Goal: Information Seeking & Learning: Learn about a topic

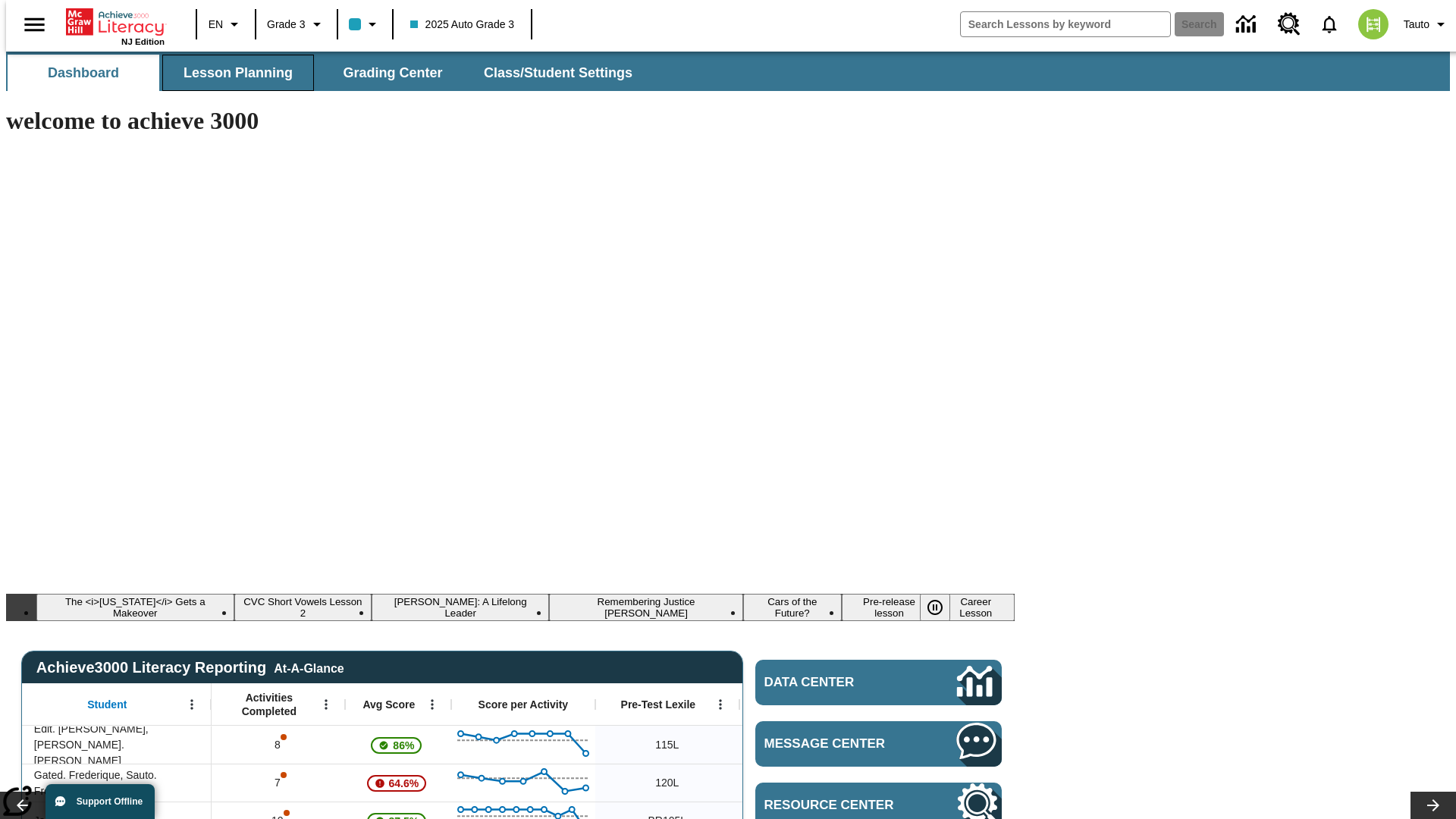
click at [232, 73] on span "Lesson Planning" at bounding box center [238, 73] width 109 height 17
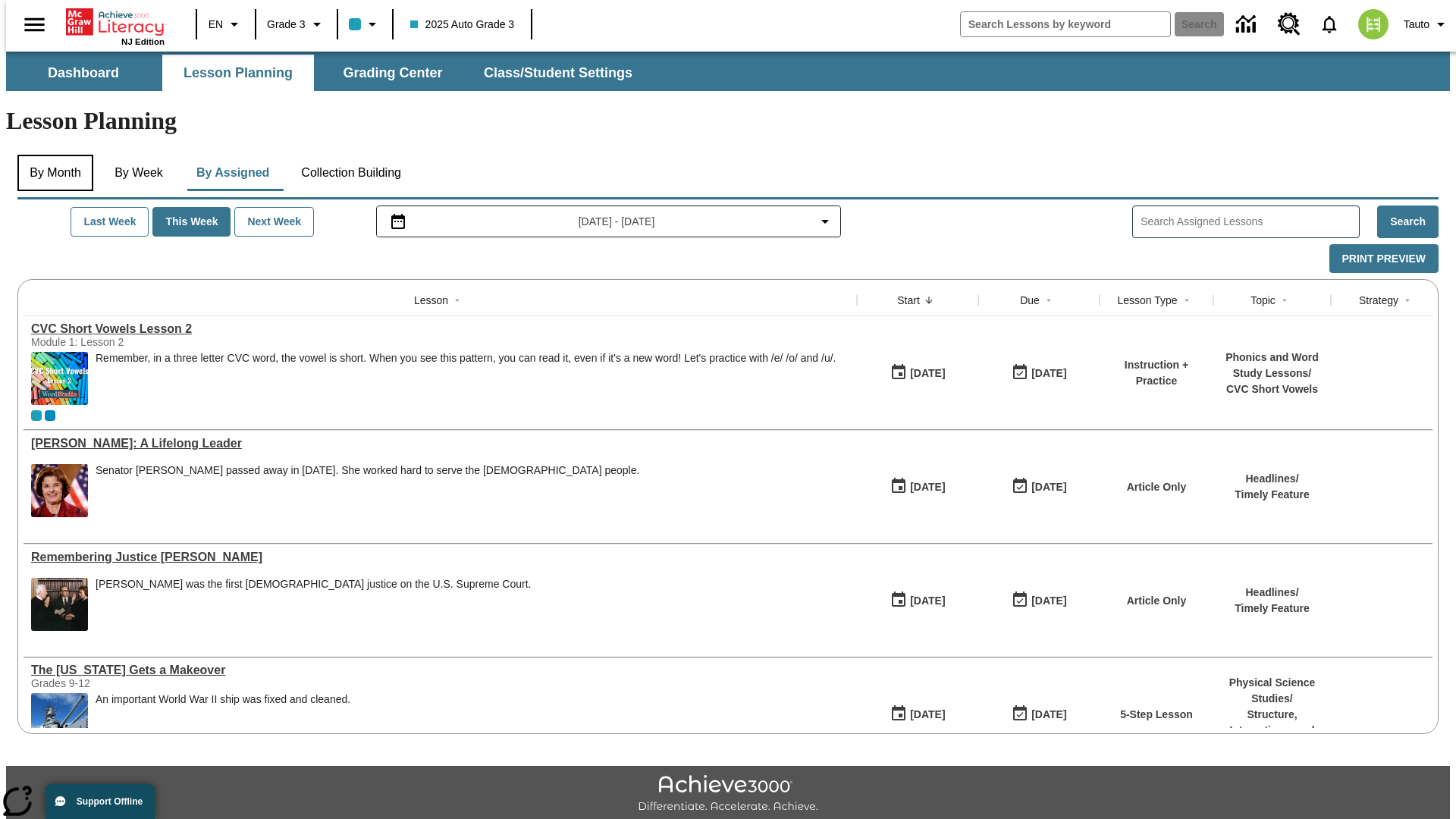
click at [51, 154] on button "By Month" at bounding box center [55, 172] width 76 height 36
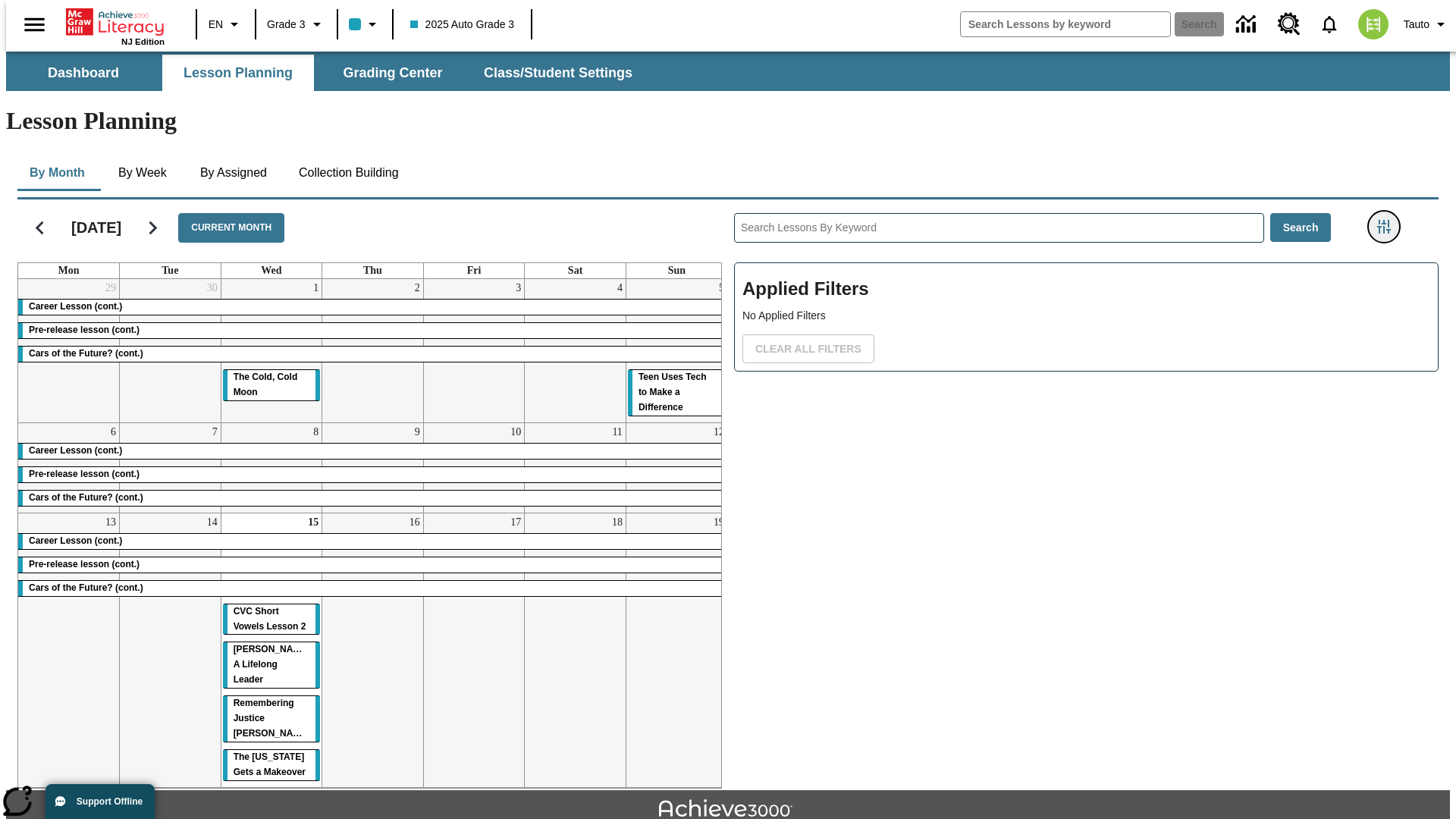
click at [1389, 219] on icon "Filters Side menu" at bounding box center [1383, 226] width 13 height 13
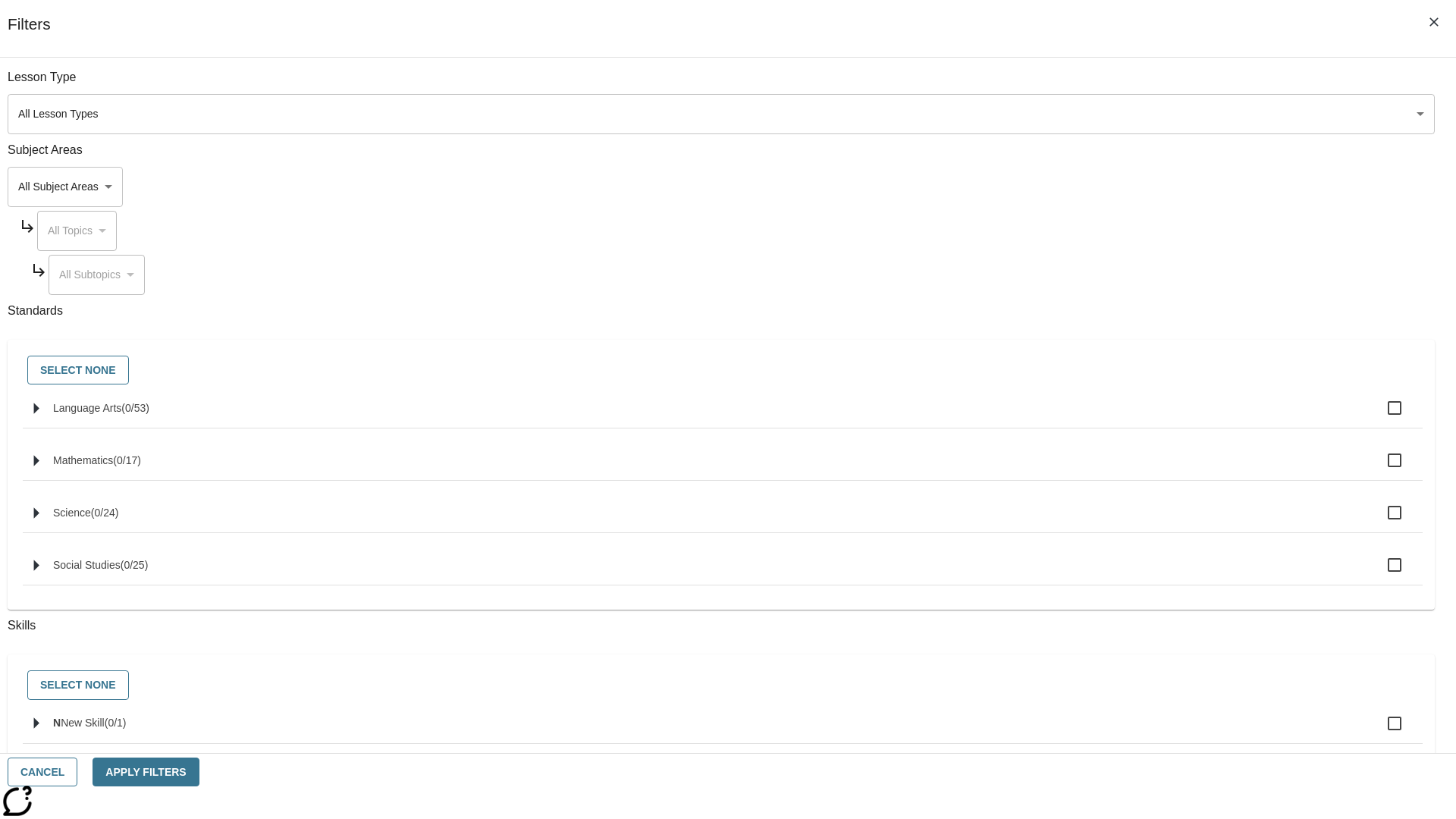
click at [1092, 114] on body "Skip to main content [GEOGRAPHIC_DATA] Edition EN Grade 3 2025 Auto Grade 3 Sea…" at bounding box center [728, 469] width 1444 height 836
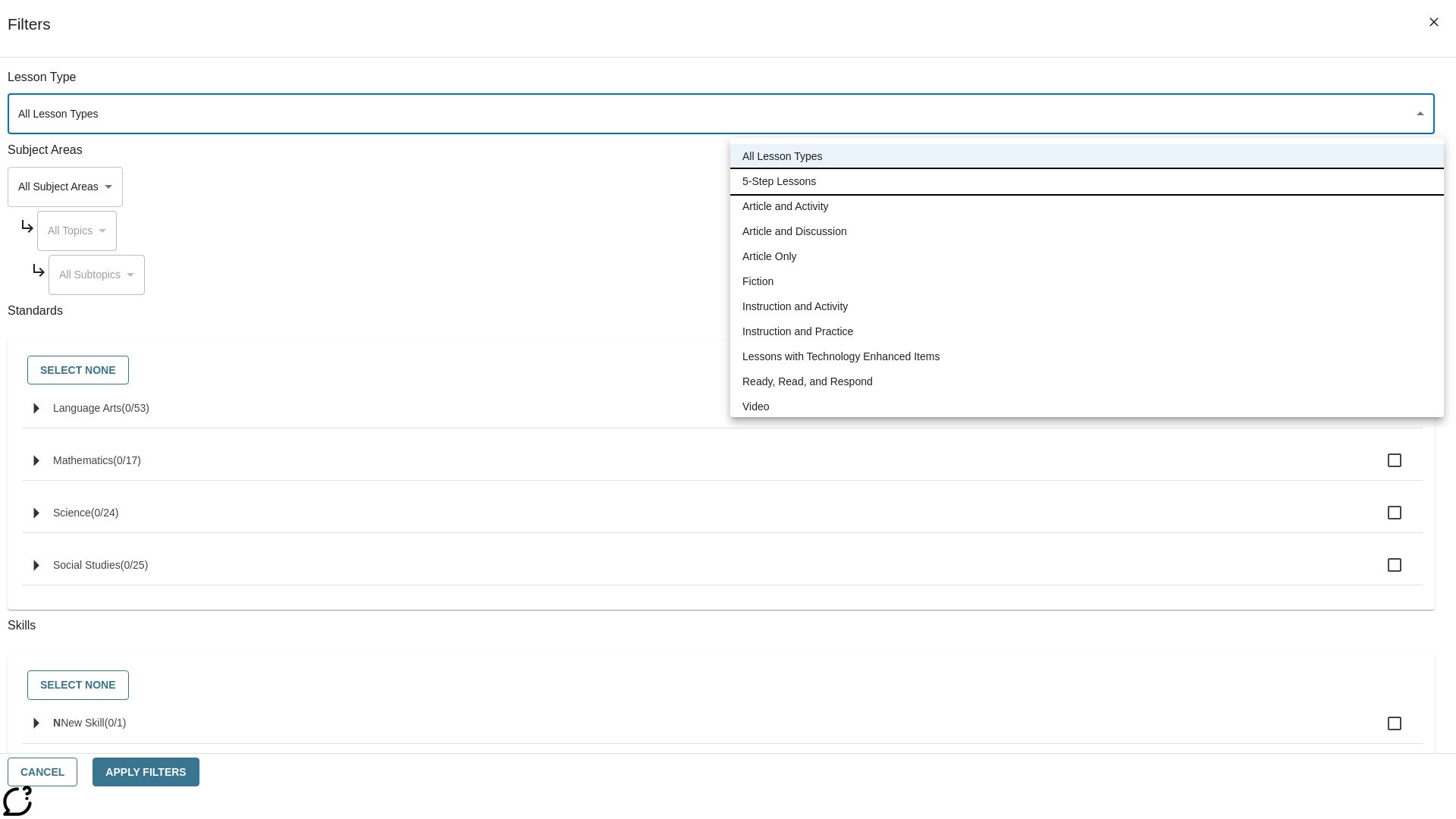
click at [1087, 181] on li "5-Step Lessons" at bounding box center [1087, 182] width 713 height 25
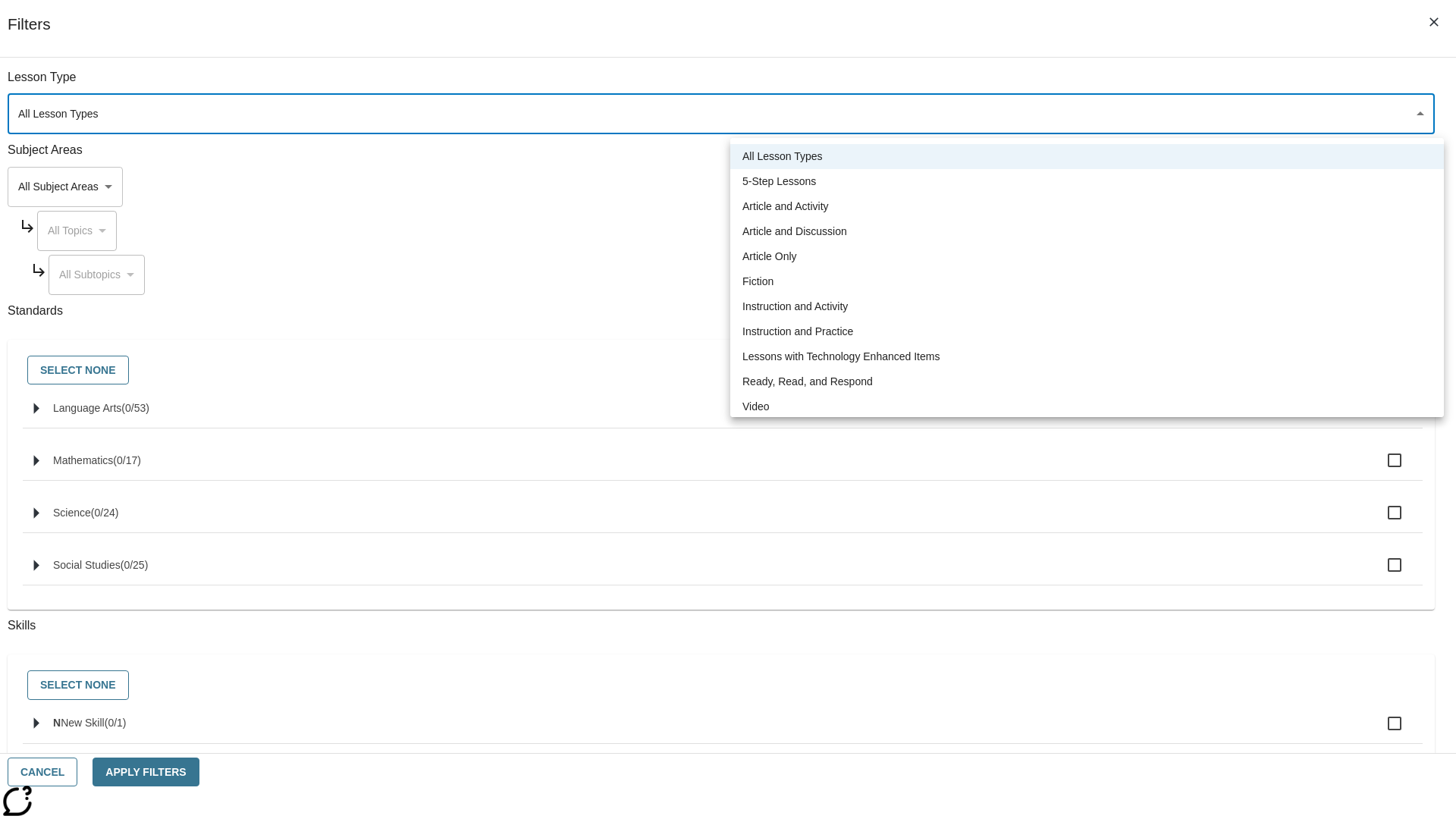
type input "1"
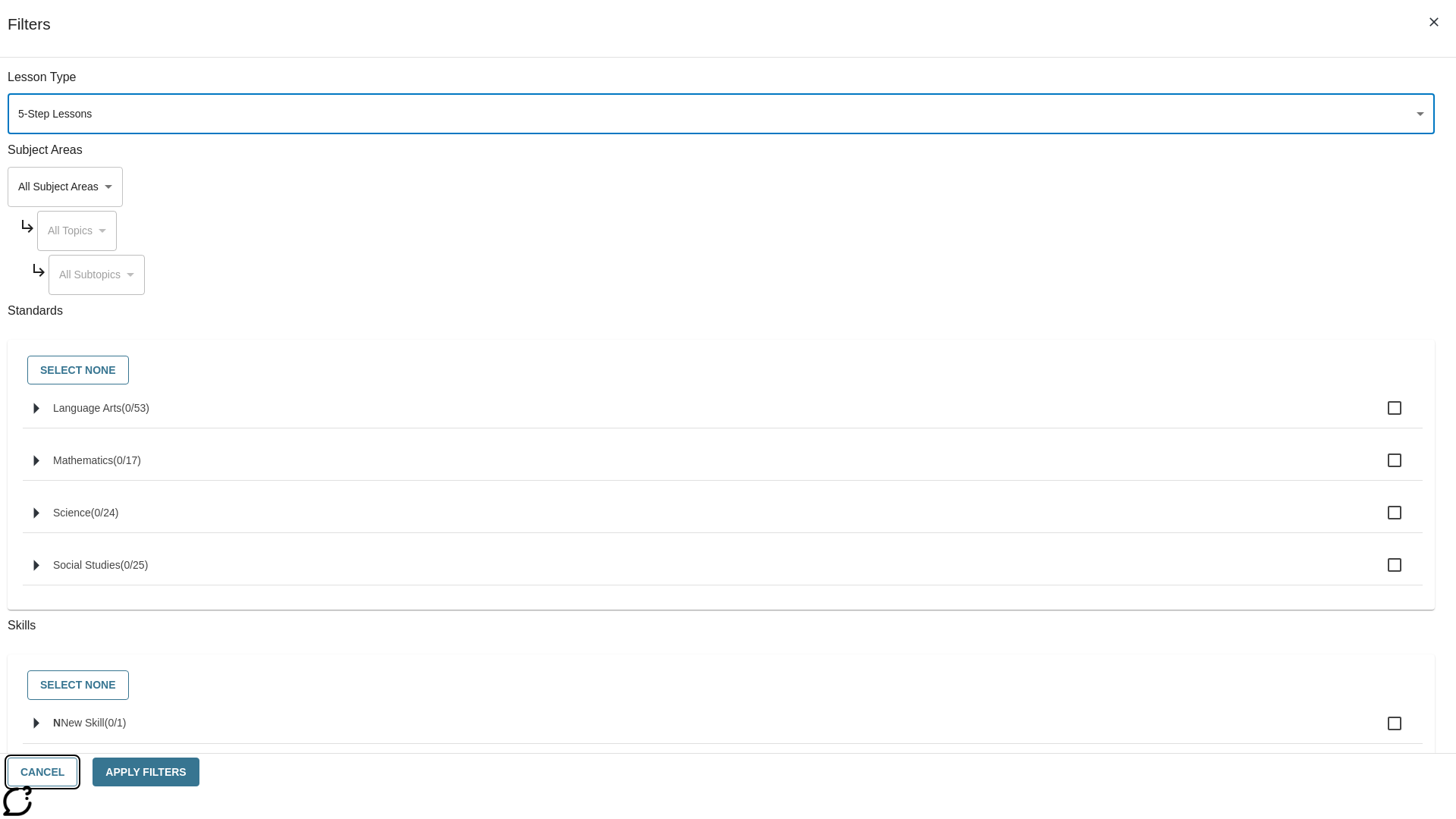
click at [78, 772] on button "Cancel" at bounding box center [42, 772] width 70 height 30
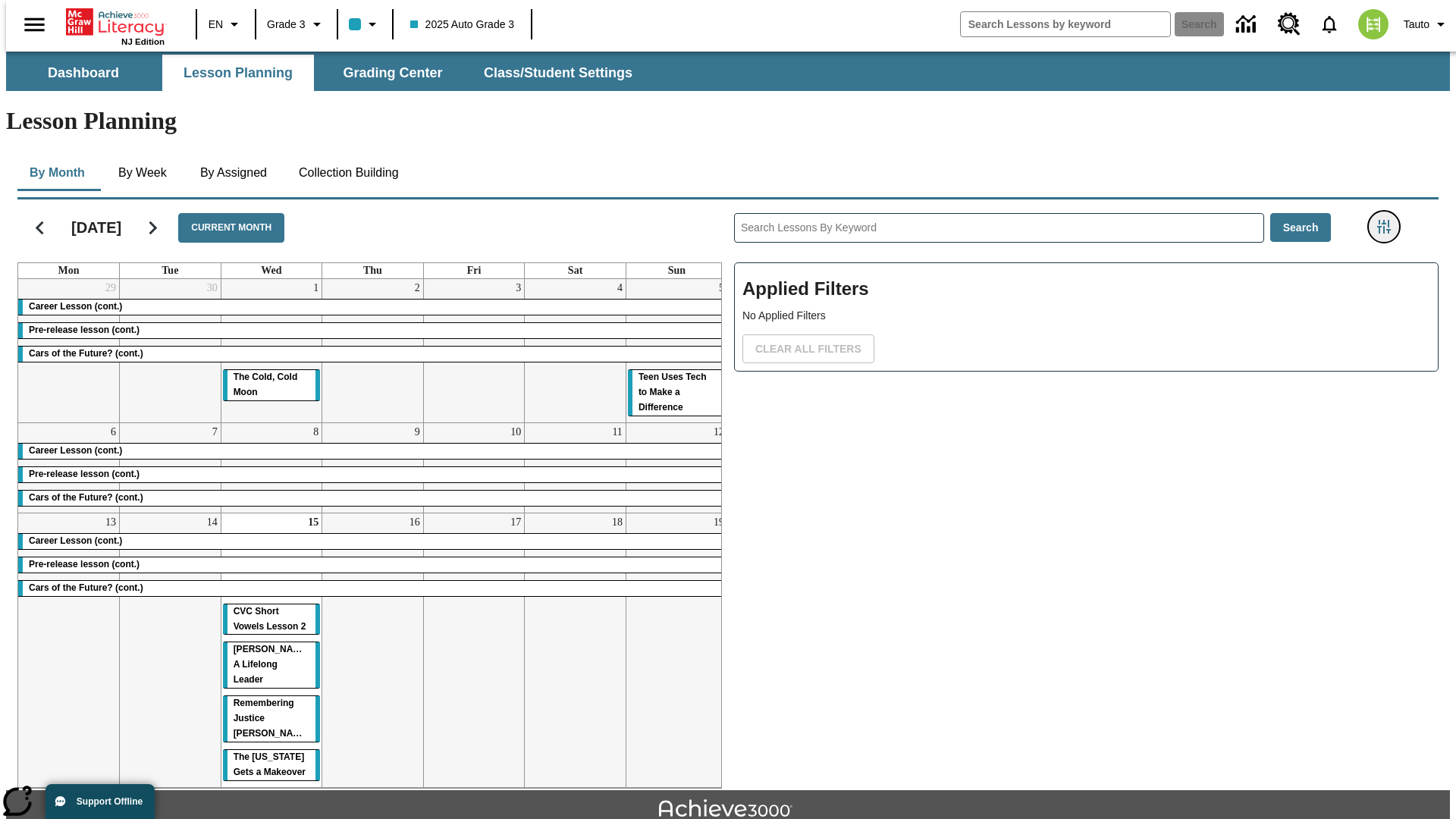
click at [1389, 219] on icon "Filters Side menu" at bounding box center [1383, 226] width 13 height 13
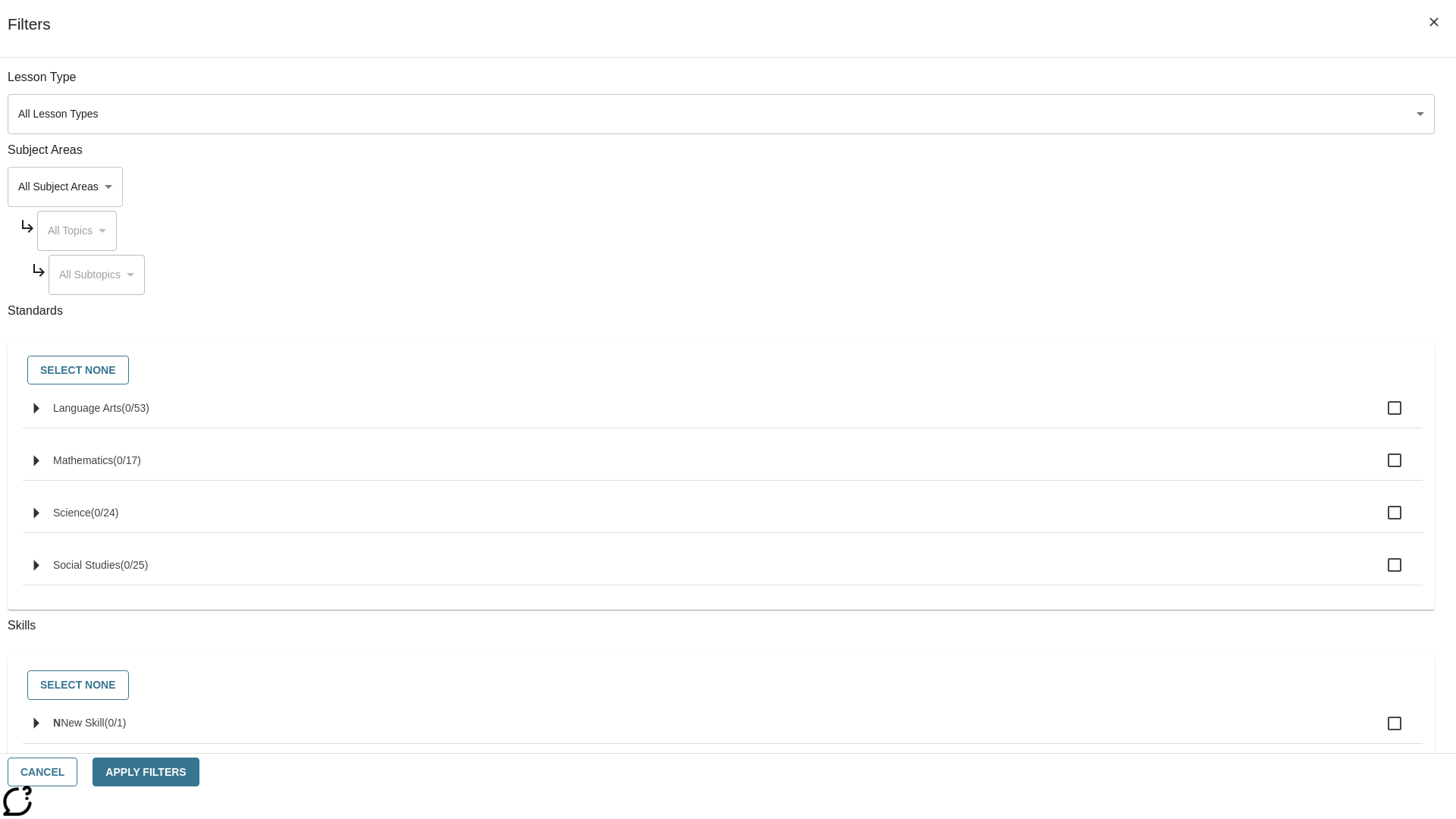
click at [1092, 114] on body "Skip to main content [GEOGRAPHIC_DATA] Edition EN Grade 3 2025 Auto Grade 3 Sea…" at bounding box center [728, 469] width 1444 height 836
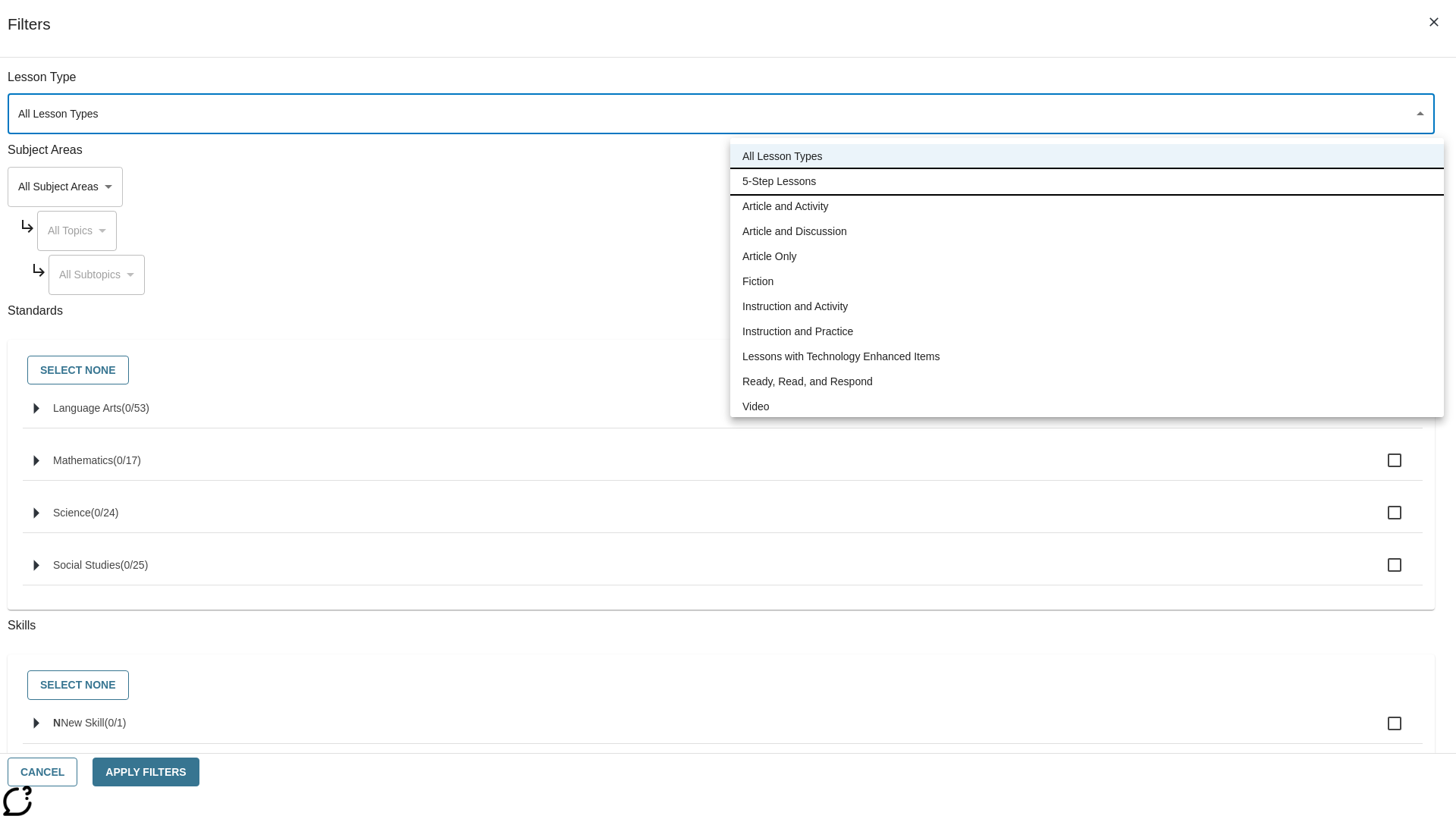
click at [1087, 181] on li "5-Step Lessons" at bounding box center [1087, 182] width 713 height 25
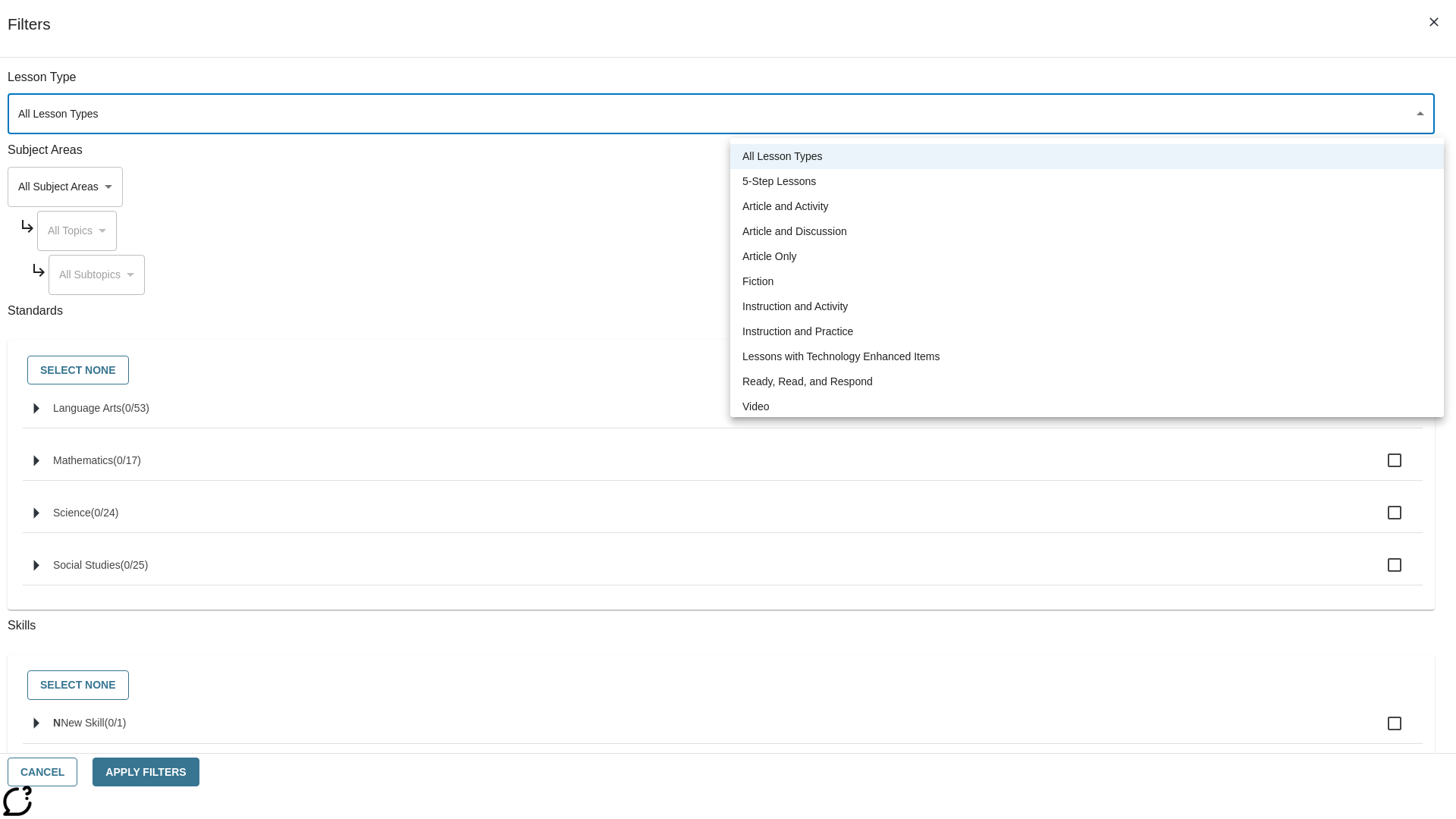
type input "1"
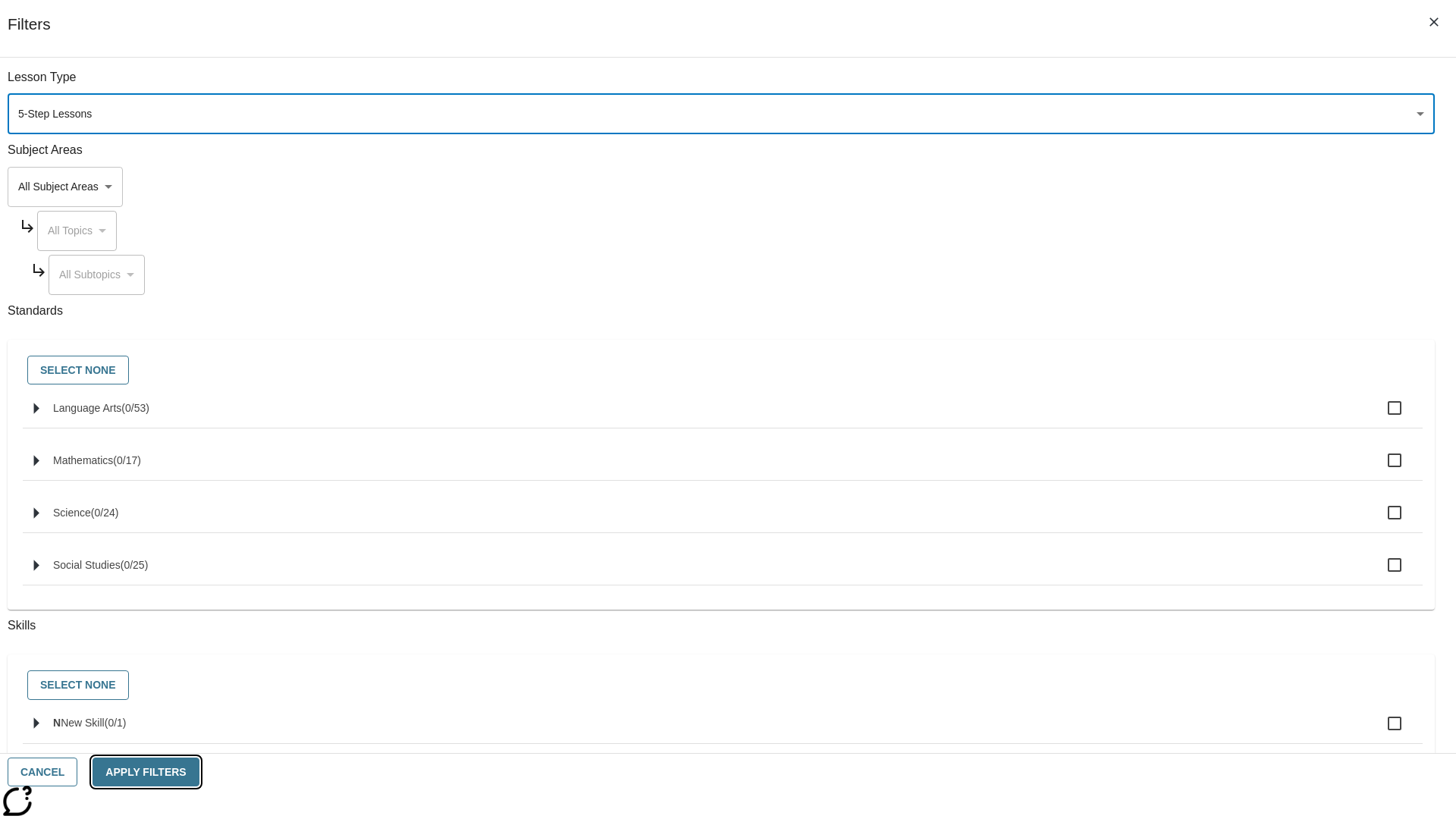
click at [198, 772] on button "Apply Filters" at bounding box center [145, 772] width 106 height 30
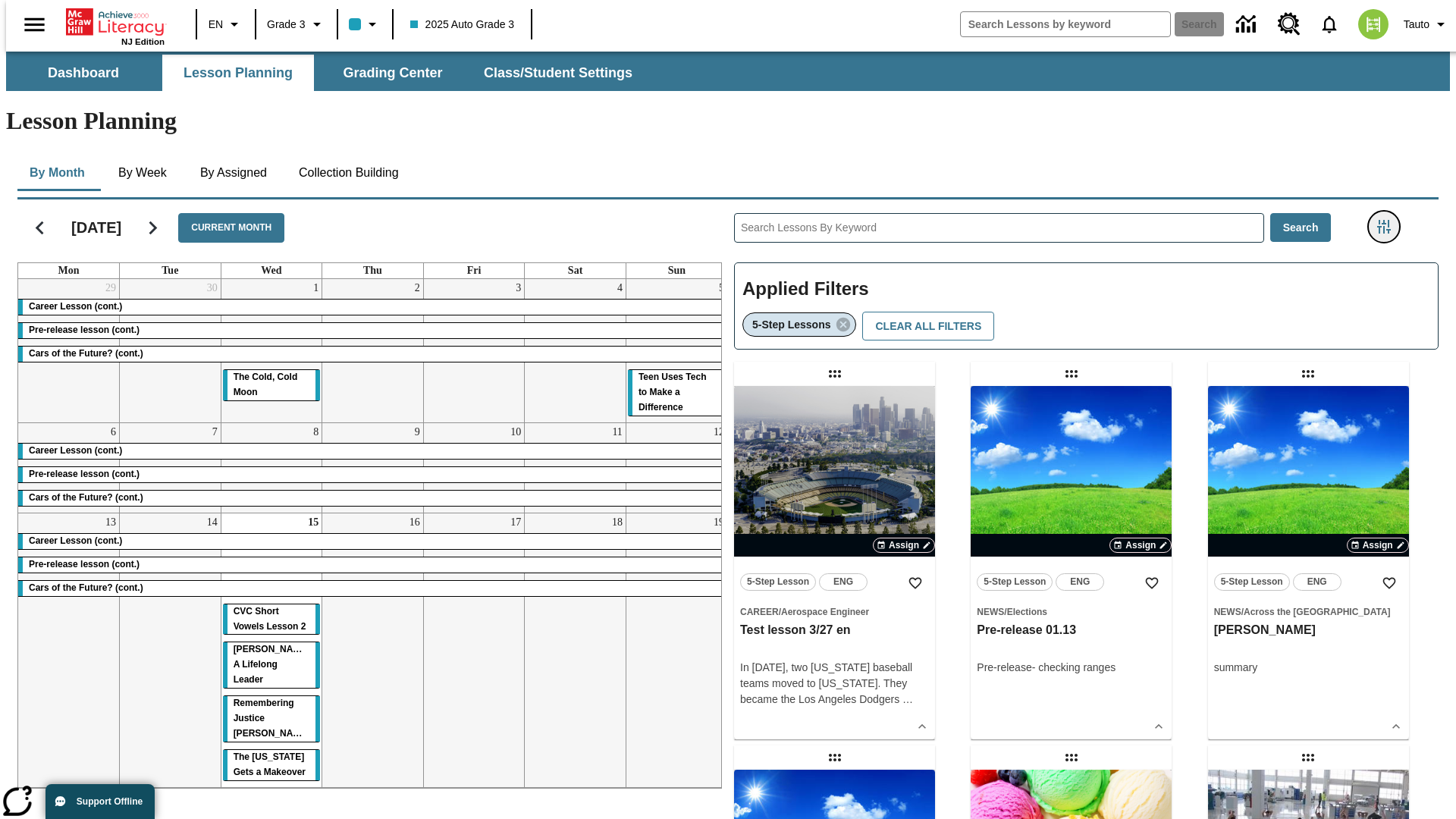
click at [1389, 219] on icon "Filters Side menu" at bounding box center [1383, 226] width 13 height 13
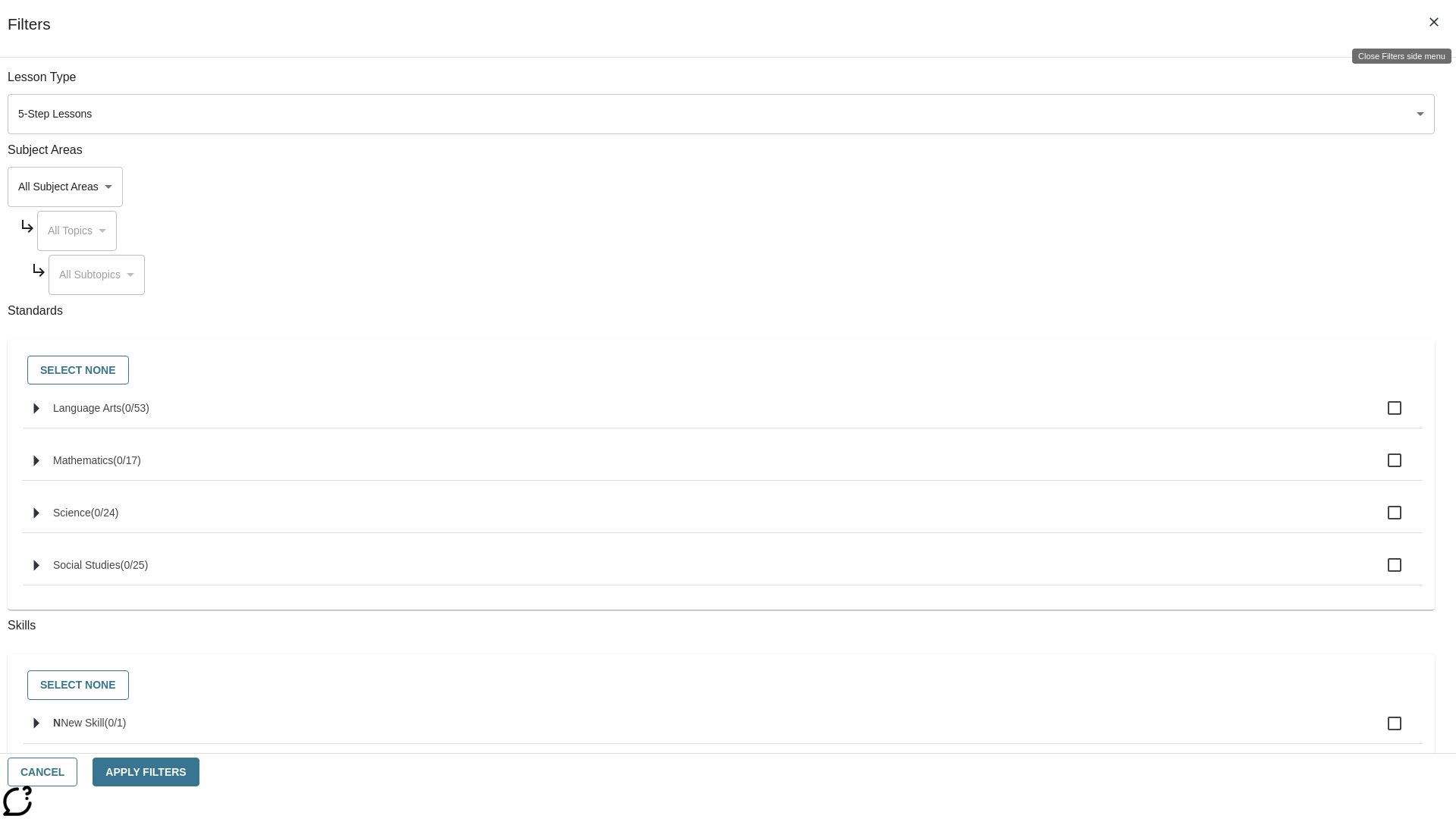
click at [1434, 22] on icon "Close Filters side menu" at bounding box center [1434, 22] width 9 height 9
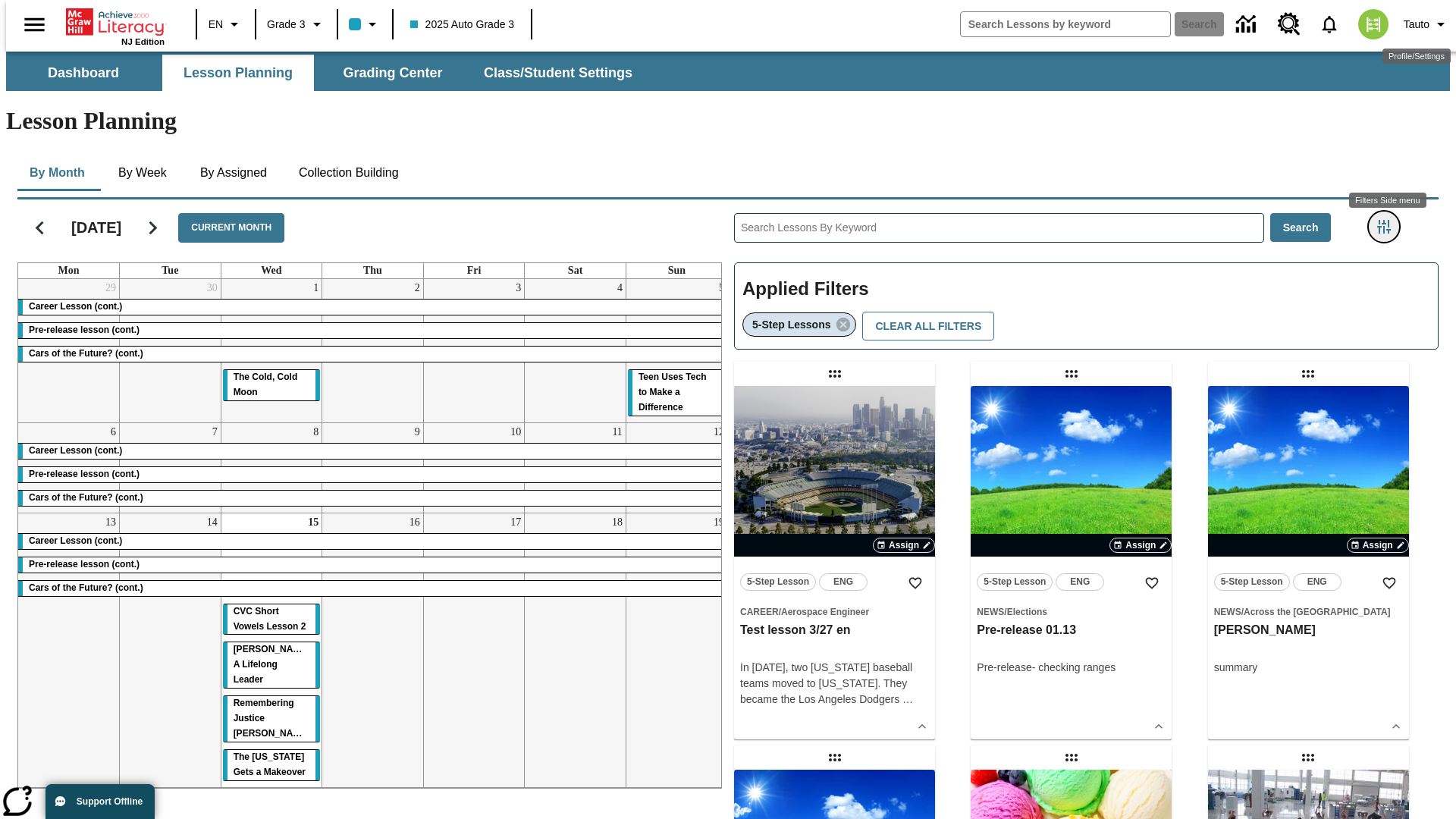
click at [1389, 219] on icon "Filters Side menu" at bounding box center [1383, 226] width 13 height 13
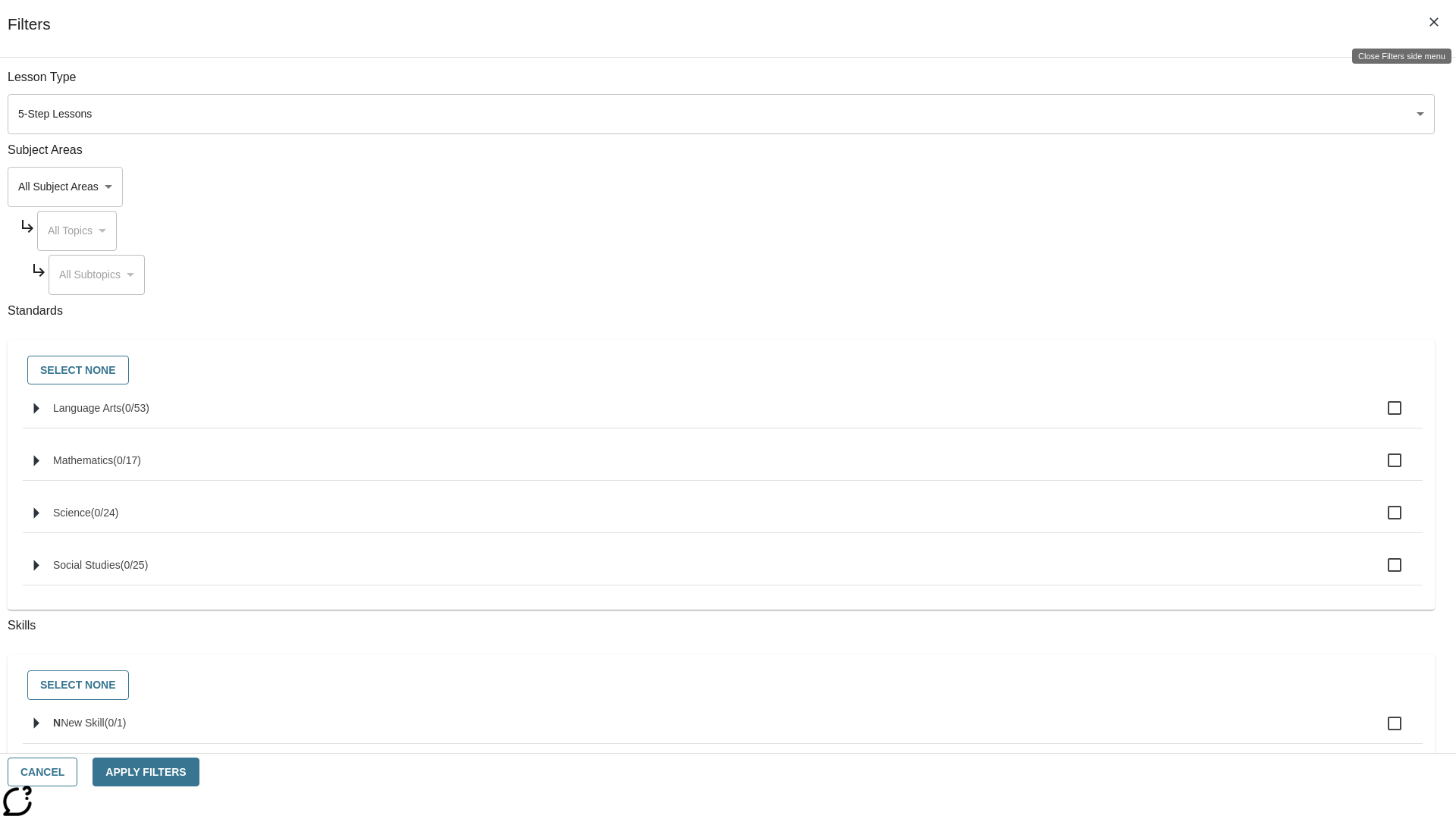
click at [1434, 22] on icon "Close Filters side menu" at bounding box center [1434, 22] width 9 height 9
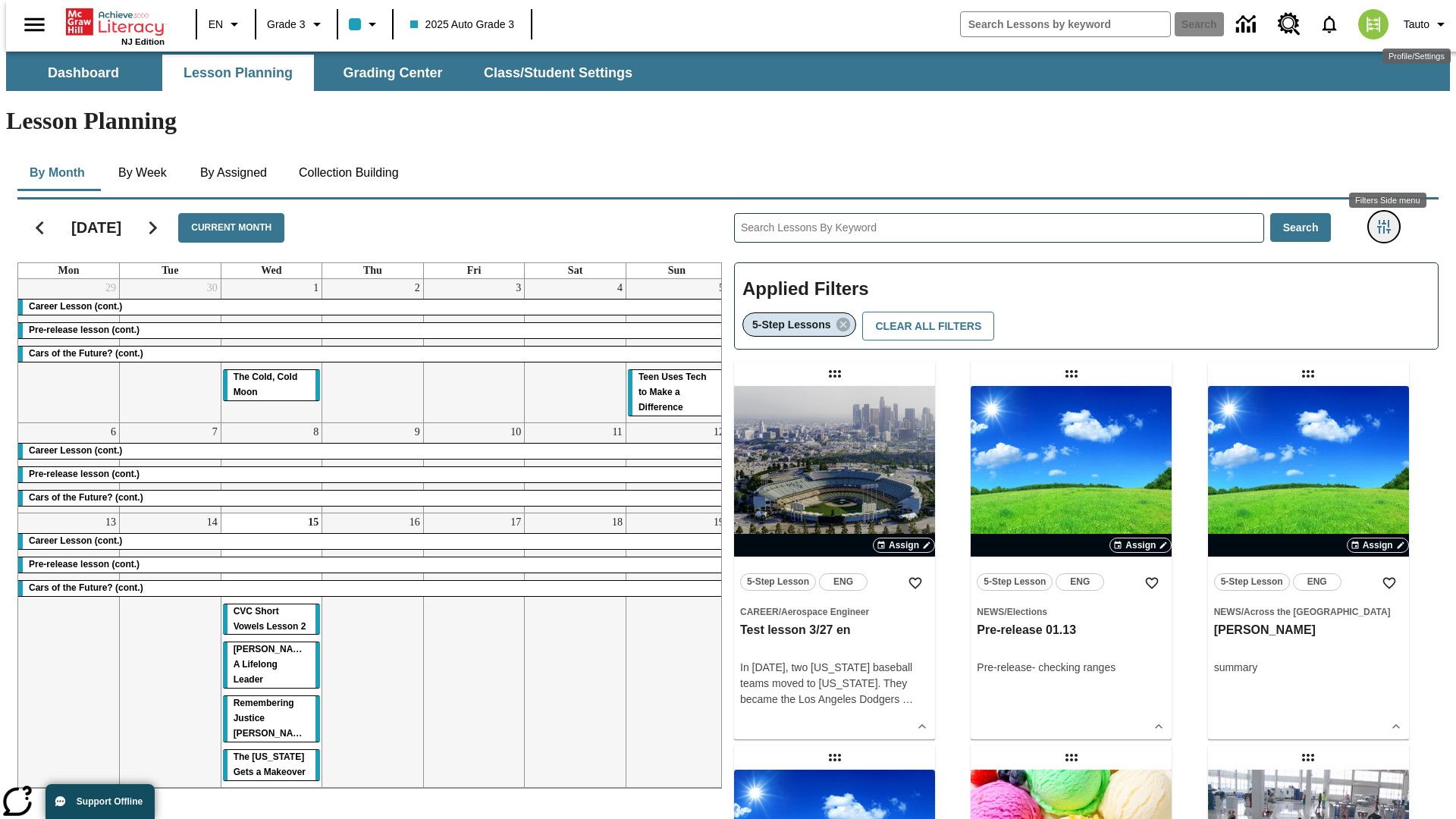
click at [1389, 219] on icon "Filters Side menu" at bounding box center [1383, 226] width 13 height 13
